Goal: Check status: Check status

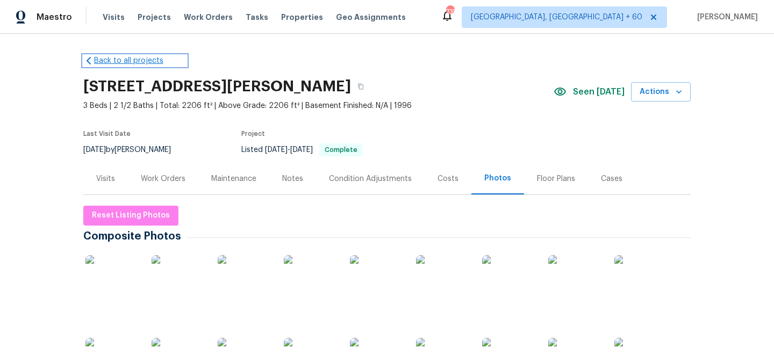
click at [92, 59] on icon at bounding box center [88, 60] width 11 height 11
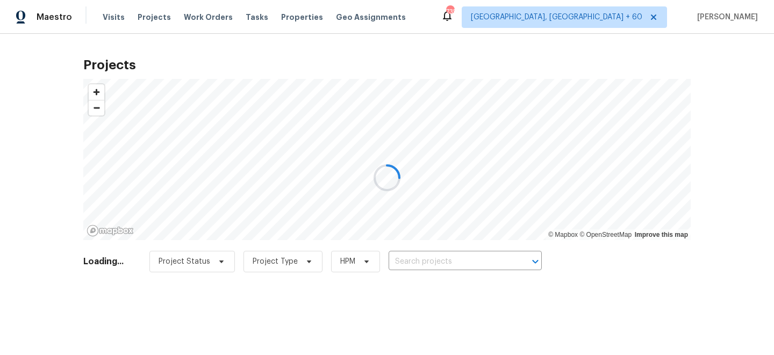
click at [113, 16] on div at bounding box center [387, 177] width 774 height 355
click at [112, 20] on div at bounding box center [387, 177] width 774 height 355
click at [109, 17] on div at bounding box center [387, 177] width 774 height 355
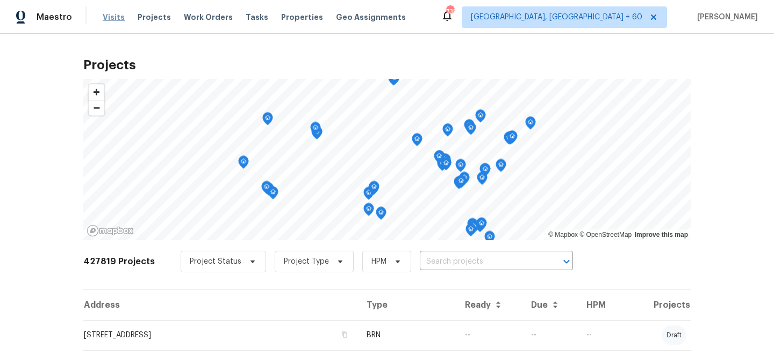
click at [116, 16] on span "Visits" at bounding box center [114, 17] width 22 height 11
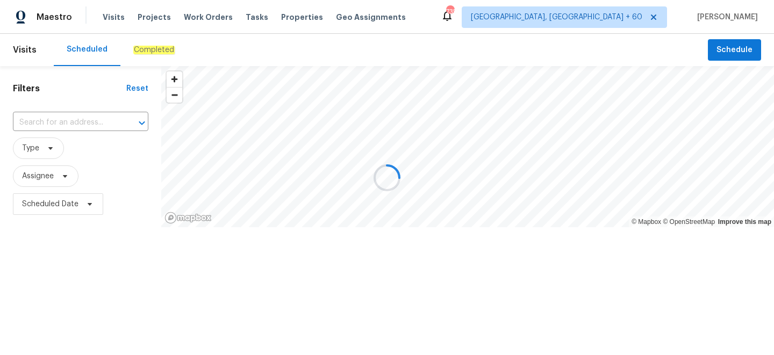
click at [138, 51] on div at bounding box center [387, 177] width 774 height 355
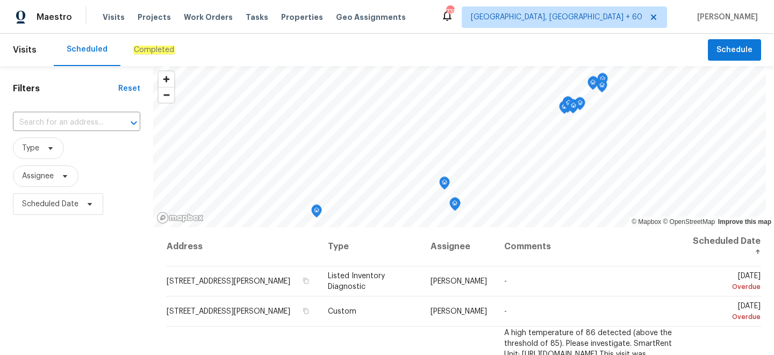
click at [139, 55] on div "Completed" at bounding box center [153, 50] width 41 height 11
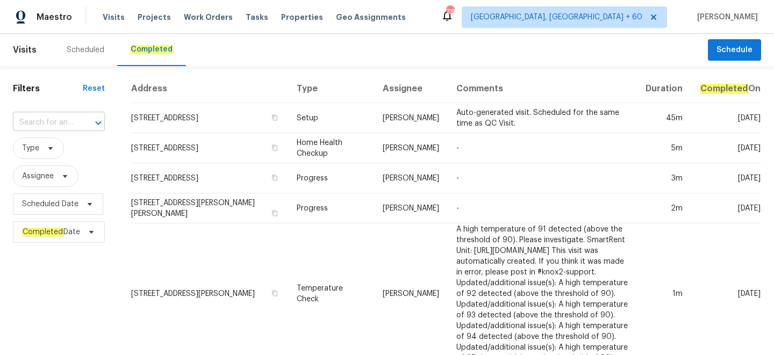
click at [54, 129] on input "text" at bounding box center [44, 122] width 62 height 17
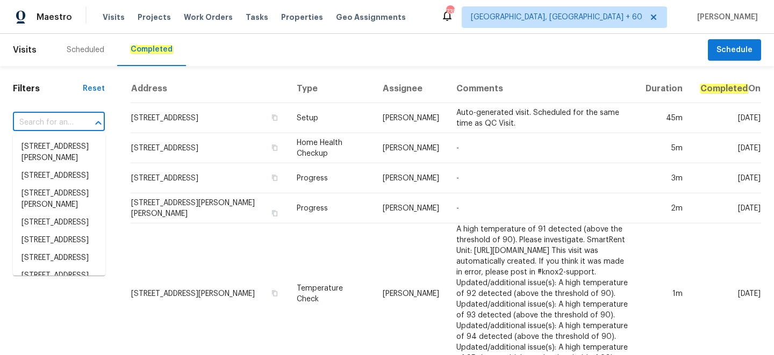
paste input "[STREET_ADDRESS]"
type input "[STREET_ADDRESS]"
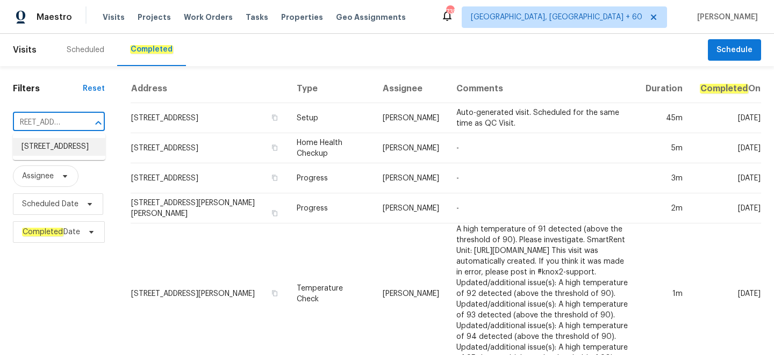
click at [54, 154] on li "[STREET_ADDRESS]" at bounding box center [59, 147] width 92 height 18
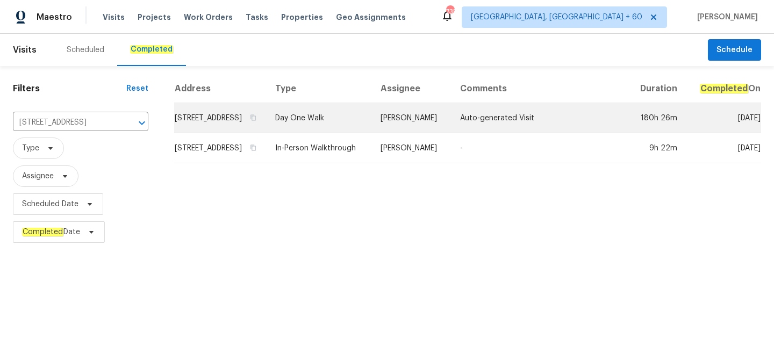
click at [364, 124] on td "Day One Walk" at bounding box center [318, 118] width 105 height 30
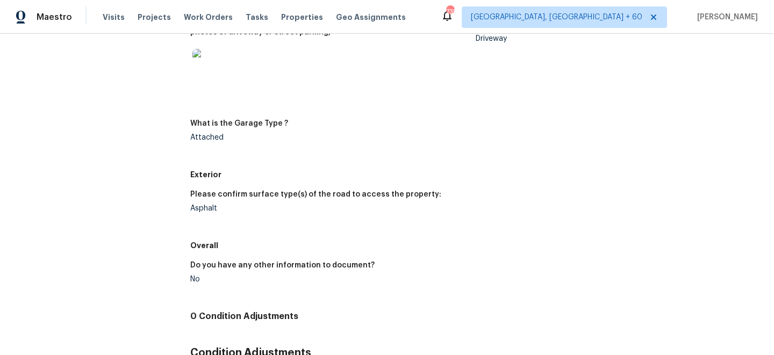
scroll to position [1610, 0]
